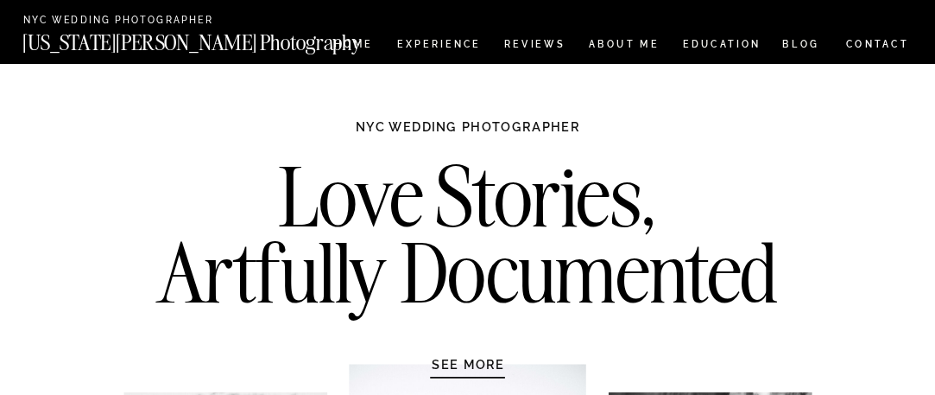
click at [859, 47] on nav "CONTACT" at bounding box center [877, 44] width 65 height 17
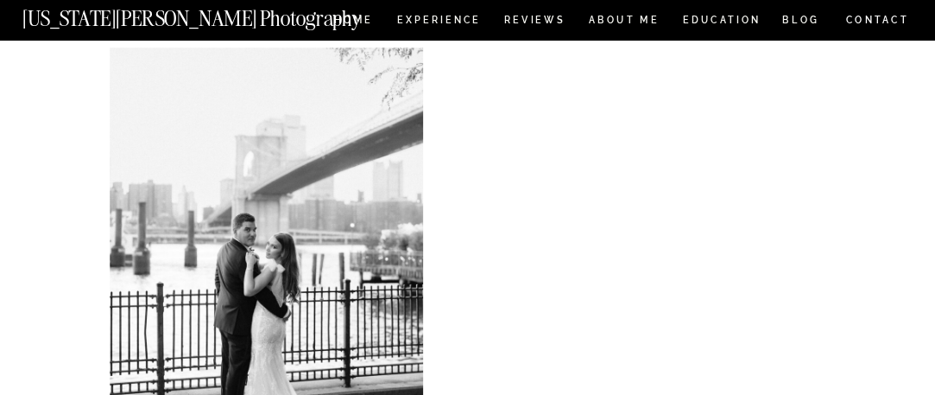
scroll to position [447, 0]
